Goal: Entertainment & Leisure: Consume media (video, audio)

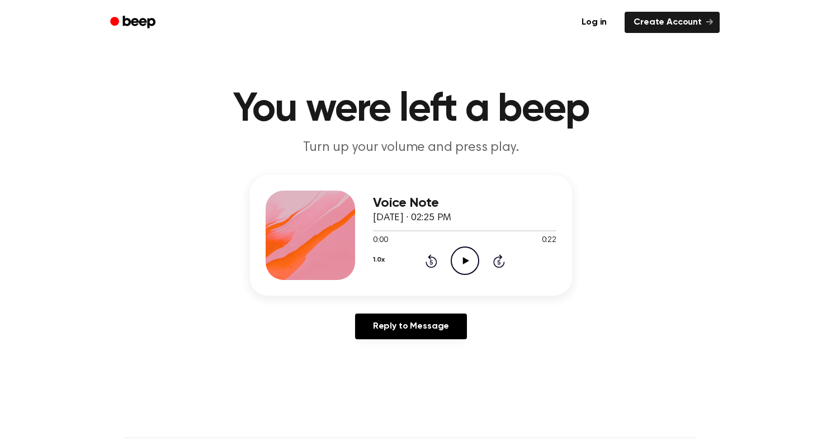
click at [462, 261] on icon "Play Audio" at bounding box center [465, 261] width 29 height 29
click at [461, 261] on icon "Play Audio" at bounding box center [465, 261] width 29 height 29
click at [443, 233] on div at bounding box center [464, 230] width 183 height 9
click at [463, 259] on icon "Pause Audio" at bounding box center [465, 261] width 29 height 29
click at [378, 231] on div at bounding box center [417, 230] width 88 height 1
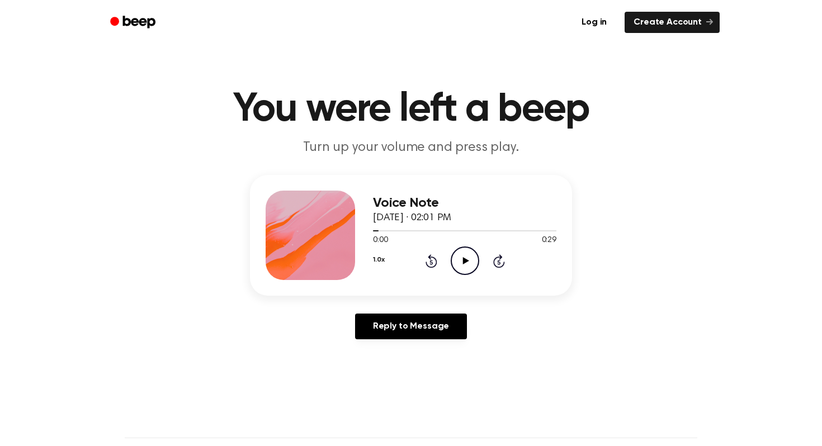
click at [457, 259] on icon "Play Audio" at bounding box center [465, 261] width 29 height 29
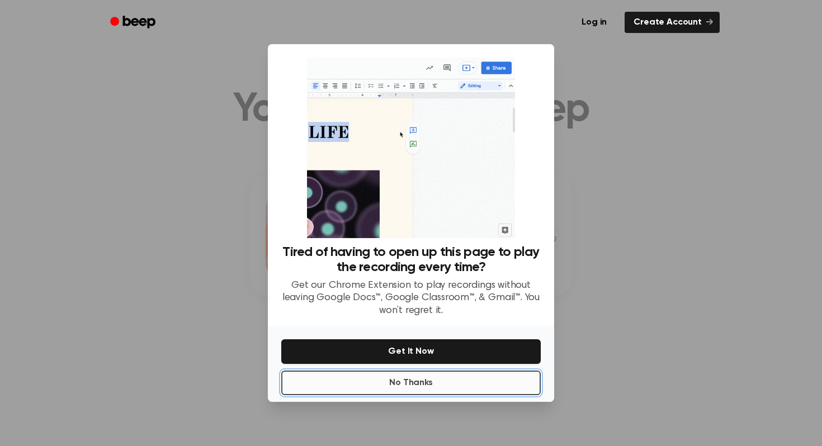
click at [383, 377] on button "No Thanks" at bounding box center [410, 383] width 259 height 25
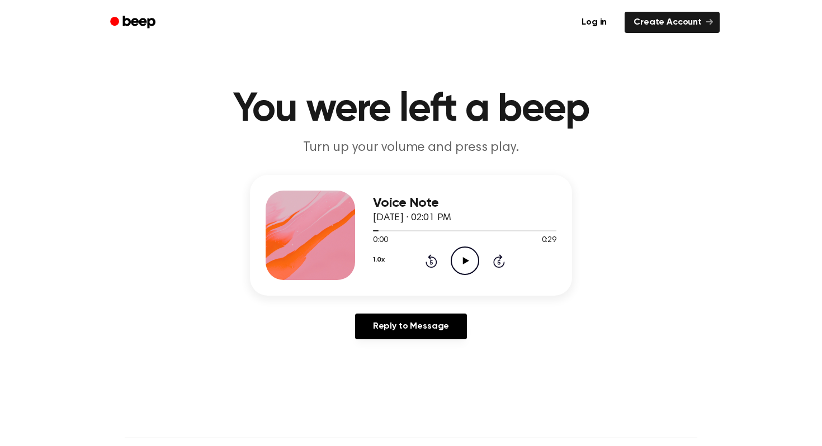
click at [466, 268] on icon "Play Audio" at bounding box center [465, 261] width 29 height 29
click at [466, 267] on icon "Pause Audio" at bounding box center [465, 261] width 29 height 29
click at [466, 267] on icon "Play Audio" at bounding box center [465, 261] width 29 height 29
click at [463, 263] on icon at bounding box center [465, 260] width 6 height 7
click at [455, 262] on icon "Play Audio" at bounding box center [465, 261] width 29 height 29
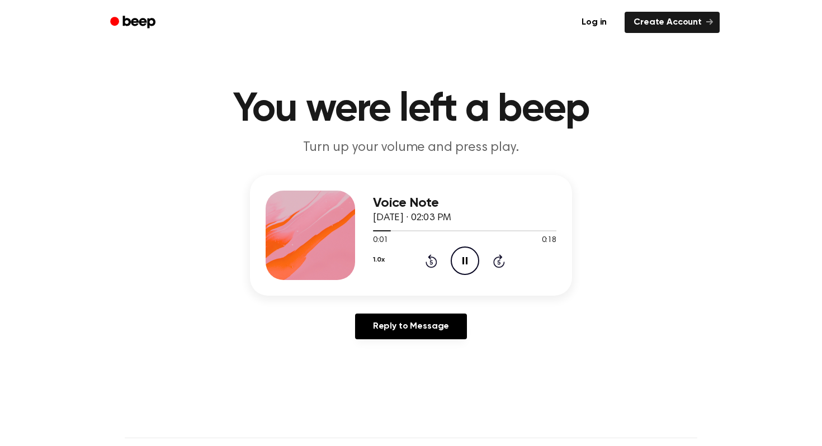
click at [455, 263] on icon "Pause Audio" at bounding box center [465, 261] width 29 height 29
click at [455, 263] on icon "Play Audio" at bounding box center [465, 261] width 29 height 29
click at [403, 231] on div at bounding box center [403, 230] width 60 height 1
click at [386, 233] on div at bounding box center [464, 230] width 183 height 9
click at [461, 249] on icon "Pause Audio" at bounding box center [465, 261] width 29 height 29
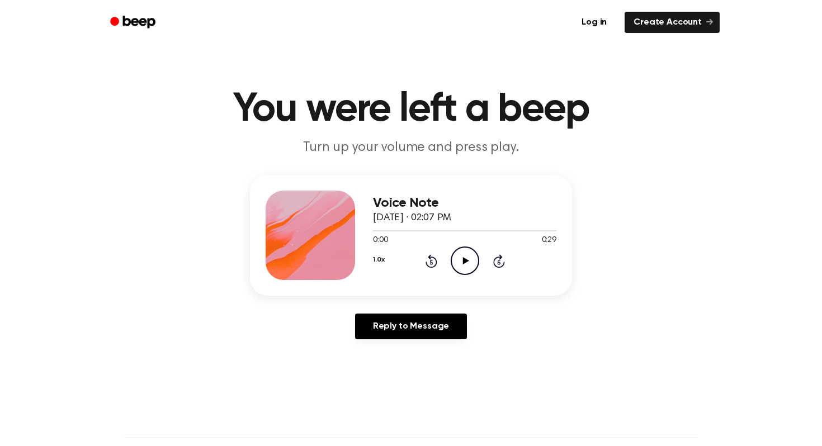
click at [461, 263] on icon "Play Audio" at bounding box center [465, 261] width 29 height 29
click at [472, 257] on icon "Pause Audio" at bounding box center [465, 261] width 29 height 29
click at [463, 270] on icon "Play Audio" at bounding box center [465, 261] width 29 height 29
click at [456, 264] on icon "Play Audio" at bounding box center [465, 261] width 29 height 29
click at [466, 252] on icon "Pause Audio" at bounding box center [465, 261] width 29 height 29
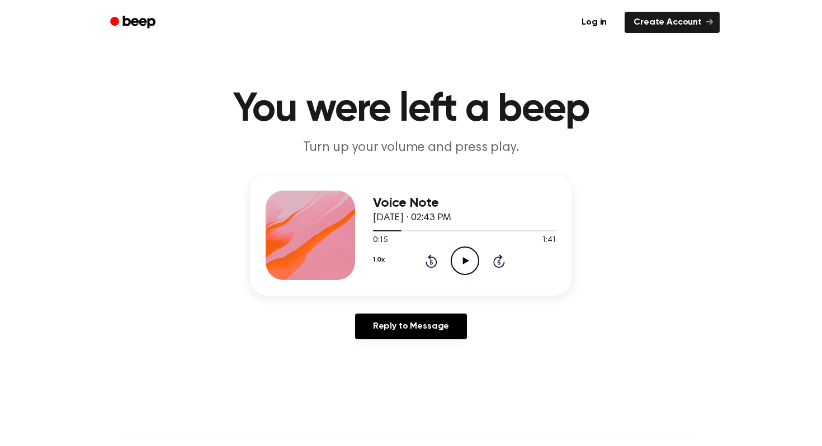
click at [466, 252] on icon "Play Audio" at bounding box center [465, 261] width 29 height 29
click at [466, 254] on icon "Pause Audio" at bounding box center [465, 261] width 29 height 29
click at [466, 254] on icon "Play Audio" at bounding box center [465, 261] width 29 height 29
click at [466, 255] on icon "Pause Audio" at bounding box center [465, 261] width 29 height 29
